Goal: Find specific page/section: Find specific page/section

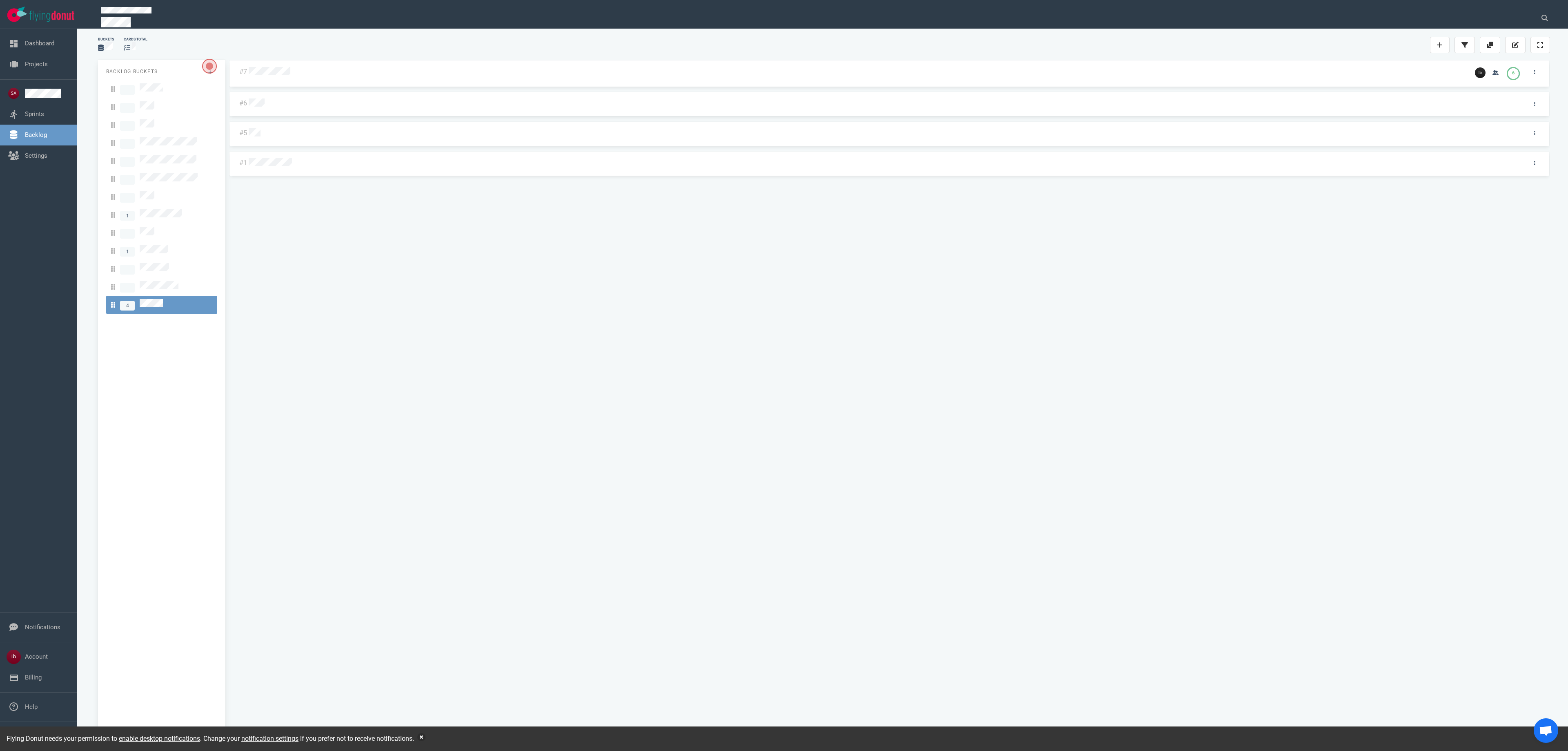
click at [1007, 300] on div "#7 6 #6 #5 #1" at bounding box center [889, 397] width 1322 height 674
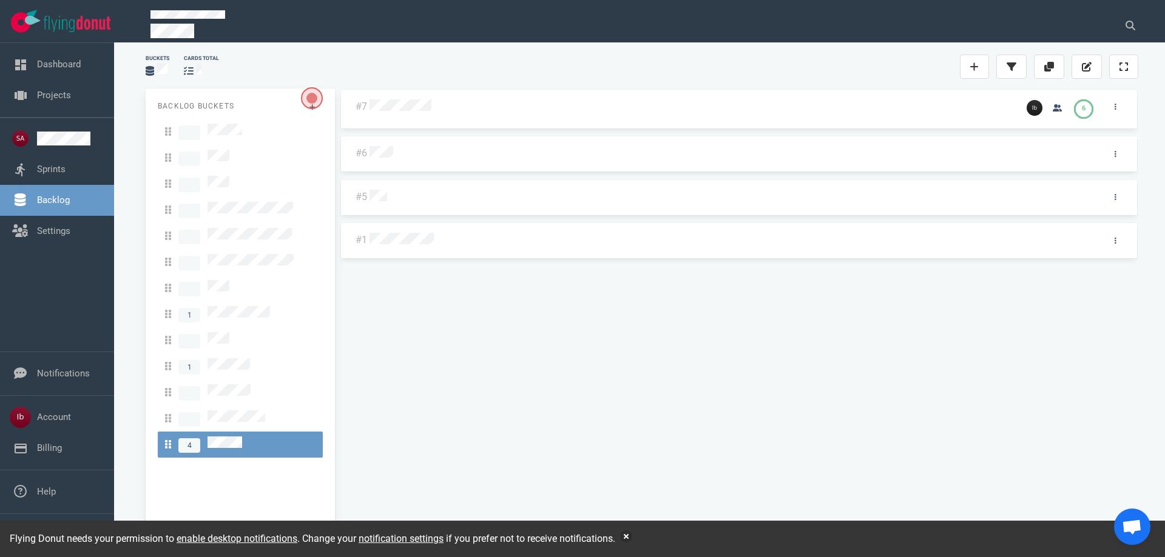
click at [397, 119] on div at bounding box center [692, 106] width 650 height 29
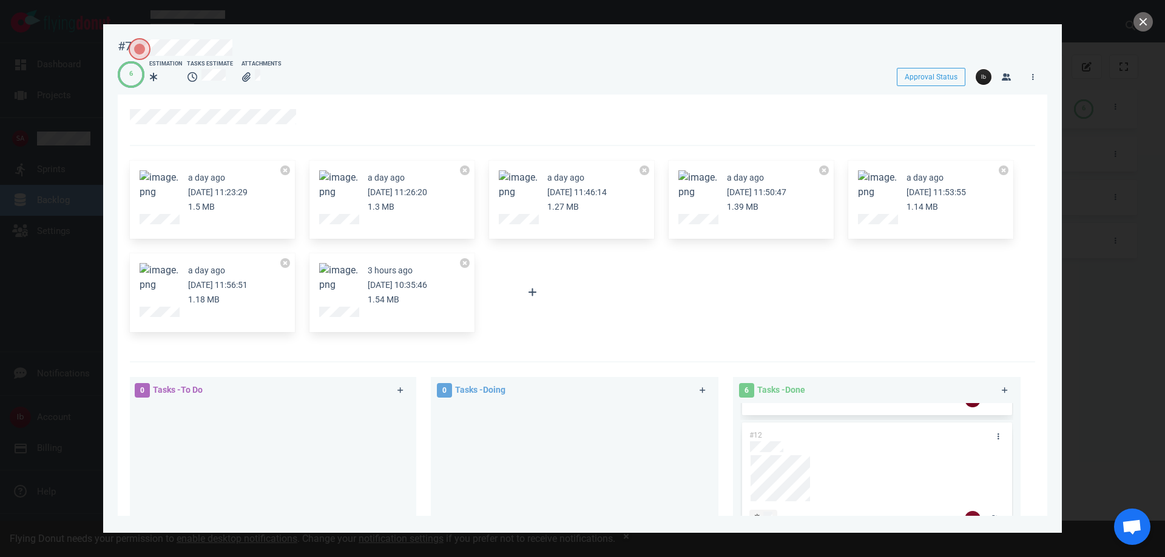
click at [314, 130] on div at bounding box center [582, 121] width 905 height 52
drag, startPoint x: 1134, startPoint y: 58, endPoint x: 1135, endPoint y: 43, distance: 15.3
click at [1135, 58] on div at bounding box center [582, 278] width 1165 height 557
click at [1138, 20] on button "close" at bounding box center [1142, 21] width 19 height 19
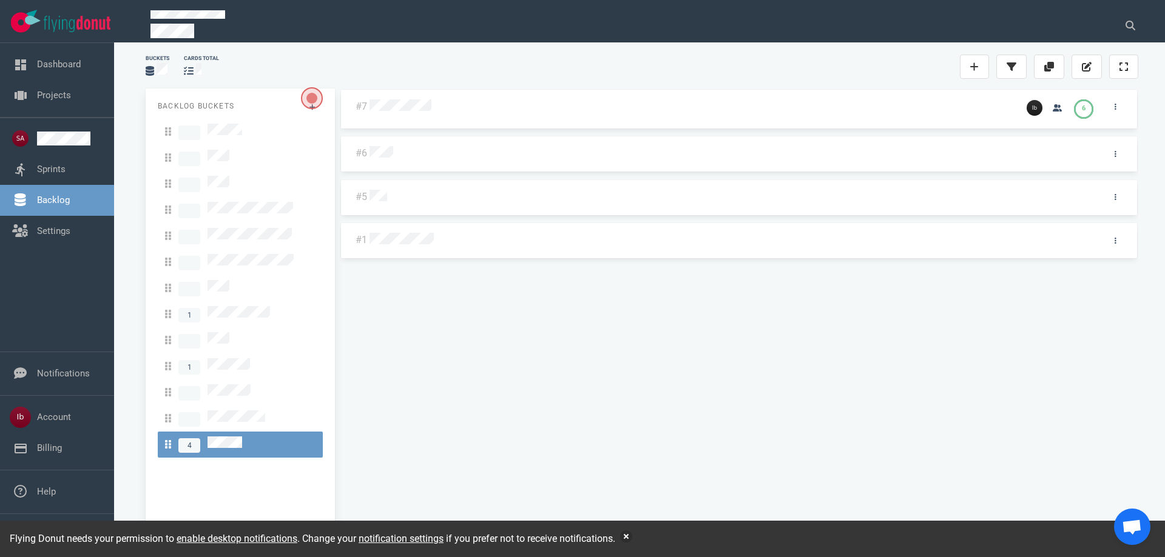
click at [678, 292] on div "#7 6 #6 #5 #1" at bounding box center [739, 311] width 798 height 444
